Goal: Understand process/instructions: Learn how to perform a task or action

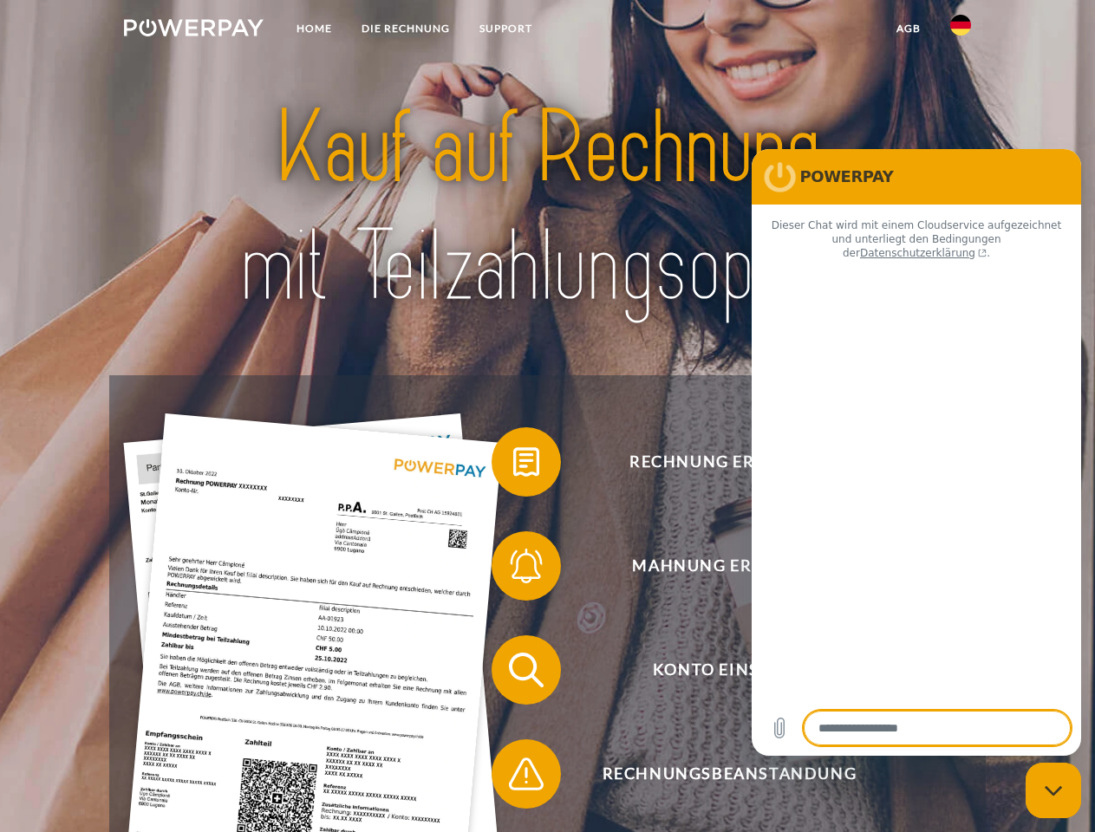
type textarea "*"
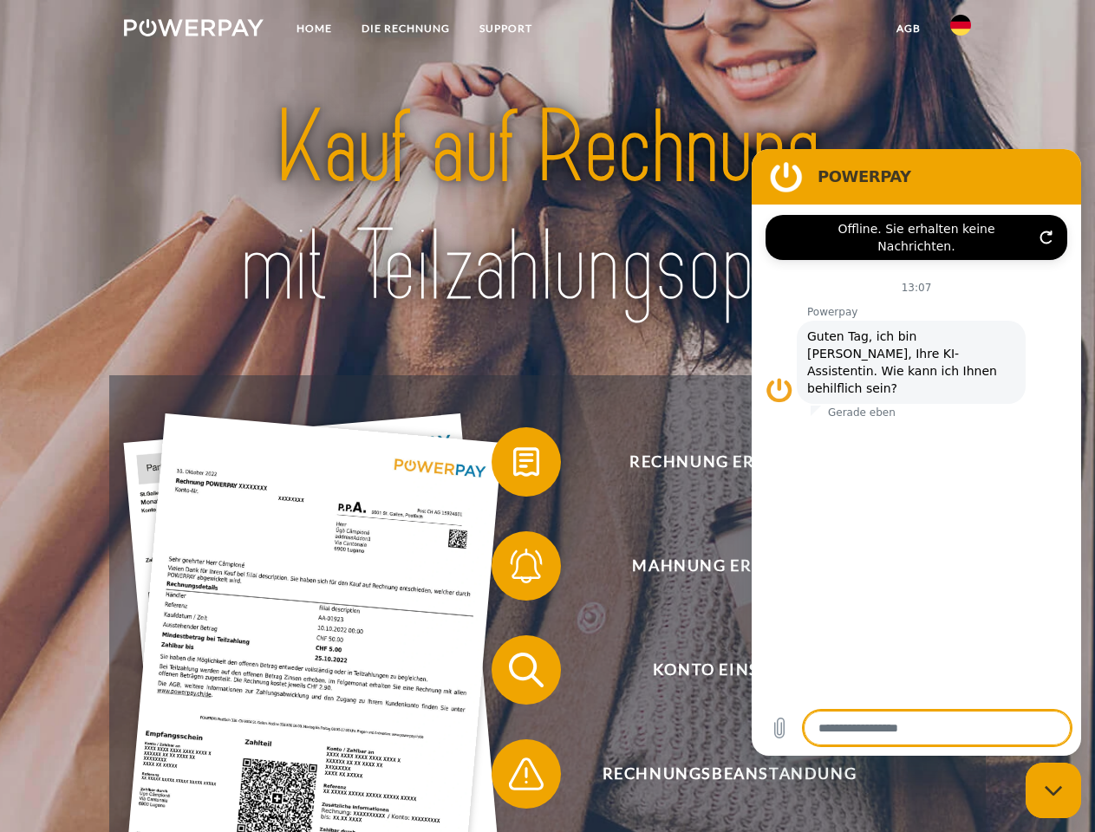
click at [193, 30] on img at bounding box center [194, 27] width 140 height 17
click at [960, 30] on img at bounding box center [960, 25] width 21 height 21
click at [907, 29] on link "agb" at bounding box center [908, 28] width 54 height 31
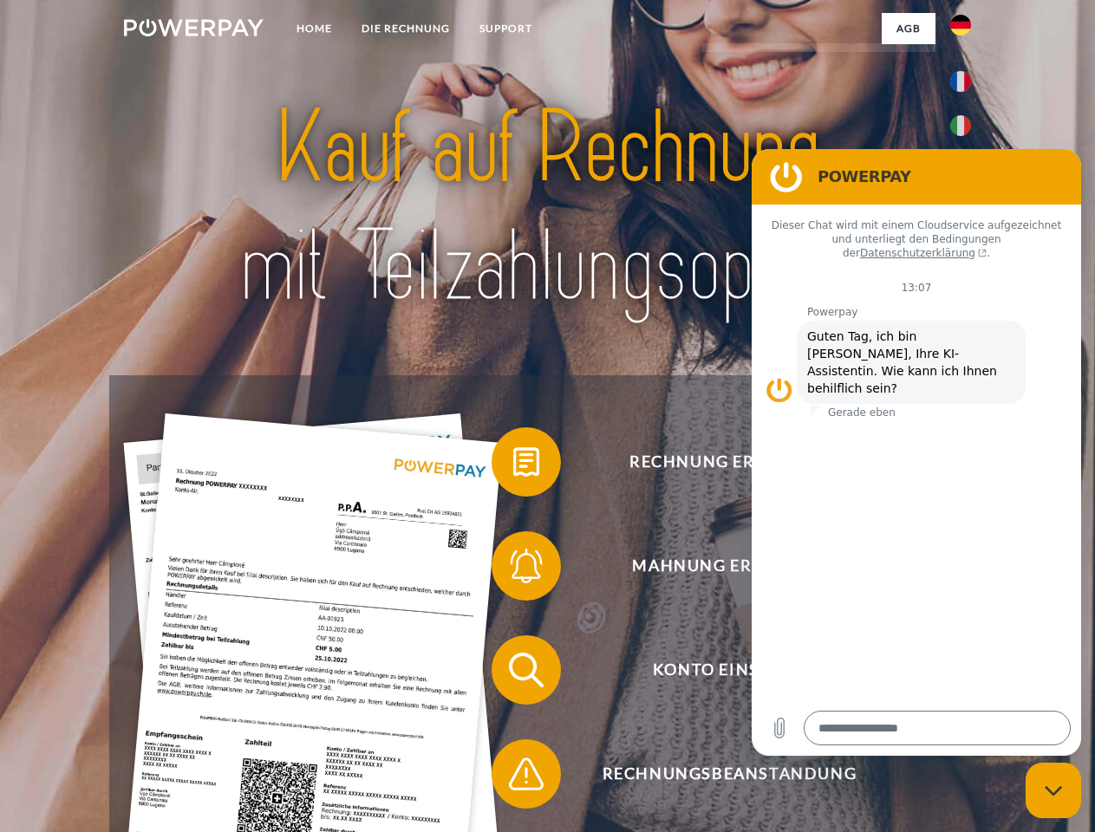
click at [513, 465] on span at bounding box center [500, 462] width 87 height 87
